Goal: Information Seeking & Learning: Learn about a topic

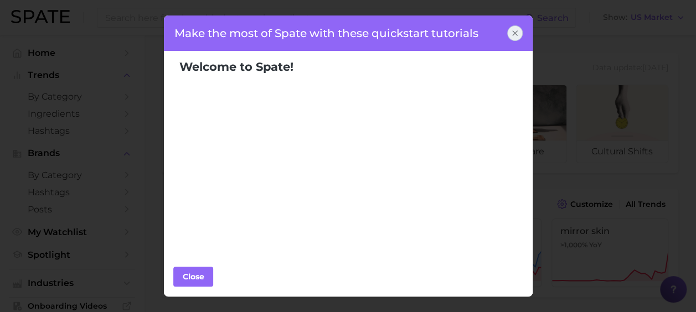
click at [509, 29] on div at bounding box center [515, 33] width 16 height 16
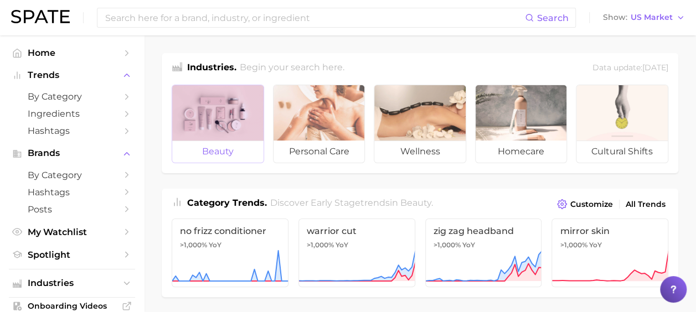
click at [218, 138] on div at bounding box center [217, 112] width 91 height 55
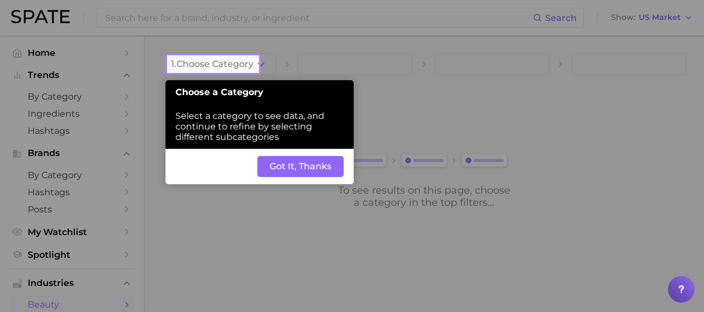
click at [275, 163] on button "Got It, Thanks" at bounding box center [300, 166] width 86 height 21
